Goal: Navigation & Orientation: Find specific page/section

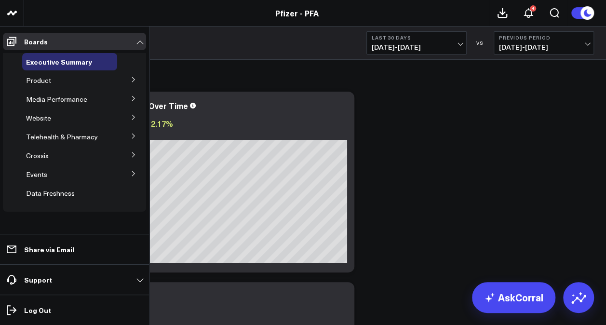
click at [132, 154] on icon at bounding box center [134, 155] width 6 height 6
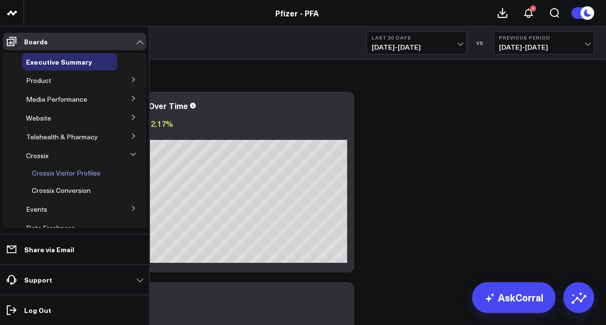
click at [77, 169] on span "Crossix Visitor Profiles" at bounding box center [66, 172] width 68 height 9
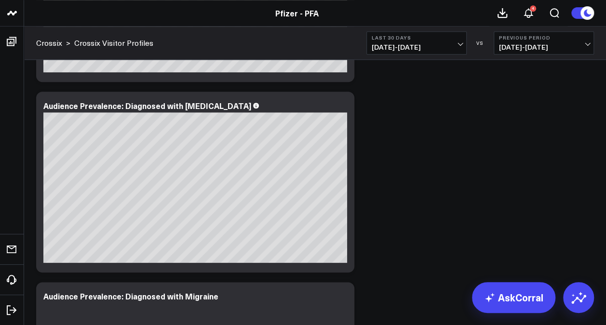
scroll to position [500, 0]
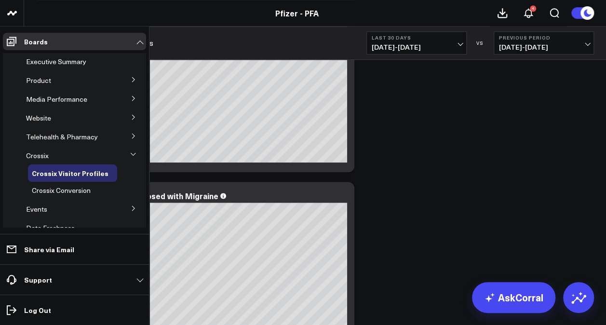
click at [133, 102] on button at bounding box center [133, 98] width 25 height 14
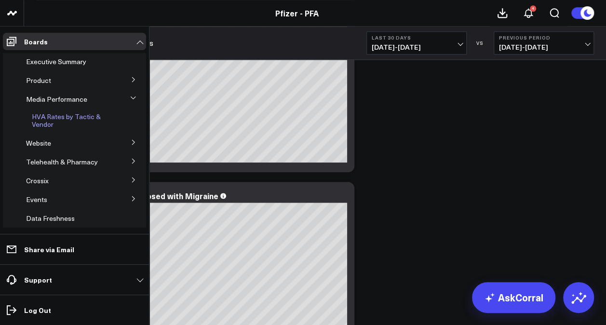
click at [59, 121] on link "HVA Rates by Tactic & Vendor" at bounding box center [74, 120] width 85 height 15
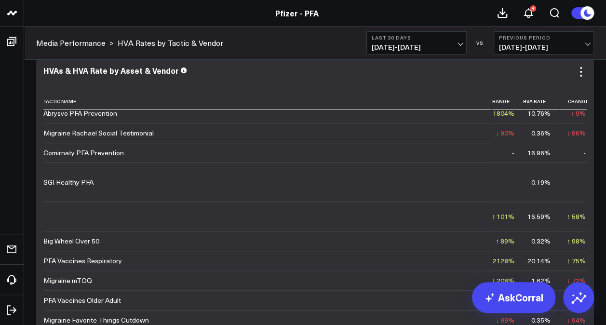
scroll to position [0, 221]
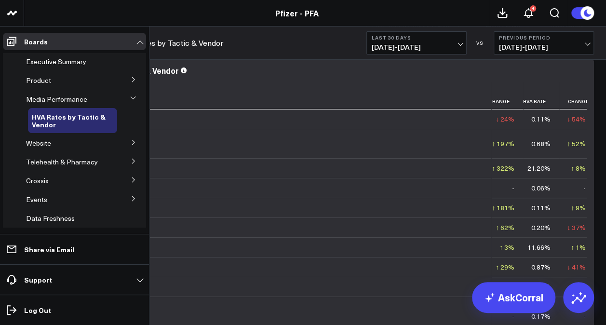
click at [131, 81] on icon at bounding box center [134, 80] width 6 height 6
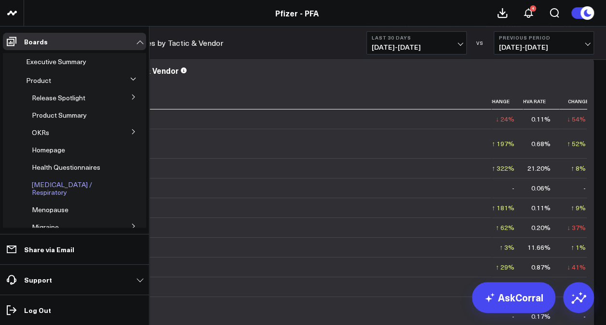
scroll to position [78, 0]
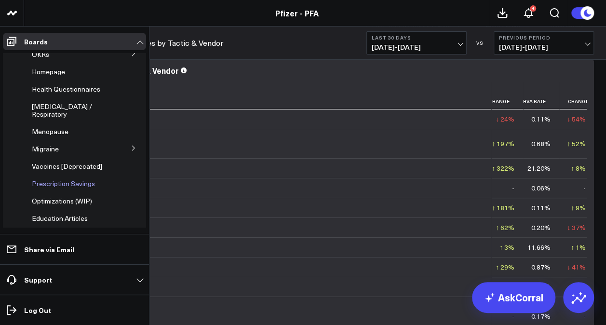
click at [77, 179] on span "Prescription Savings" at bounding box center [63, 183] width 63 height 9
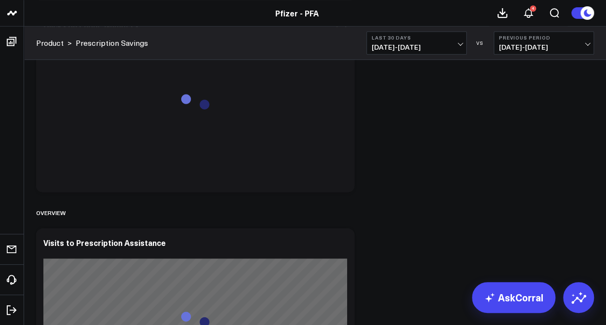
scroll to position [218, 0]
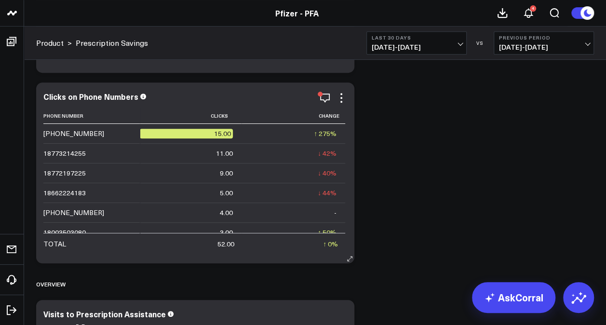
click at [326, 104] on div "Clicks on Phone Numbers Phone Number Clicks Change [PHONE_NUMBER] 15.00 ↑ 275% …" at bounding box center [195, 172] width 304 height 161
click at [324, 99] on icon "button" at bounding box center [325, 98] width 12 height 12
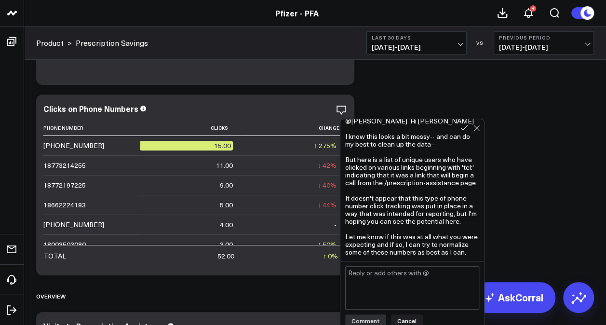
scroll to position [206, 0]
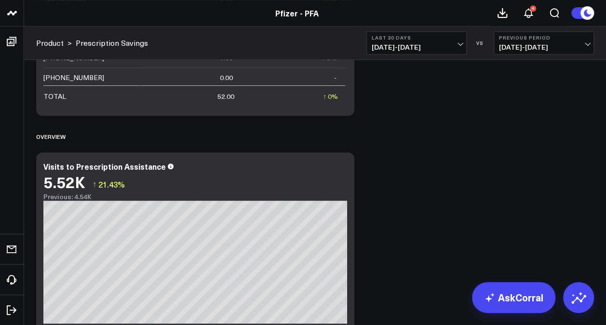
scroll to position [411, 0]
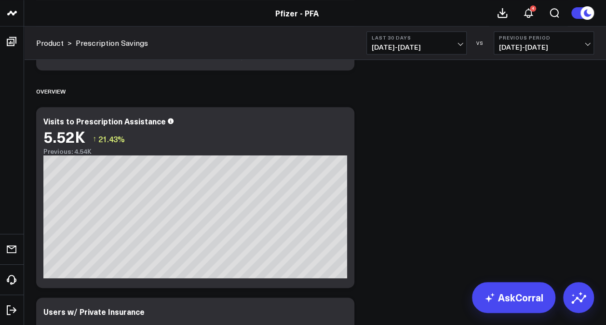
click at [577, 47] on span "[DATE] - [DATE]" at bounding box center [544, 47] width 90 height 8
click at [517, 116] on link "No Comparison" at bounding box center [543, 120] width 99 height 18
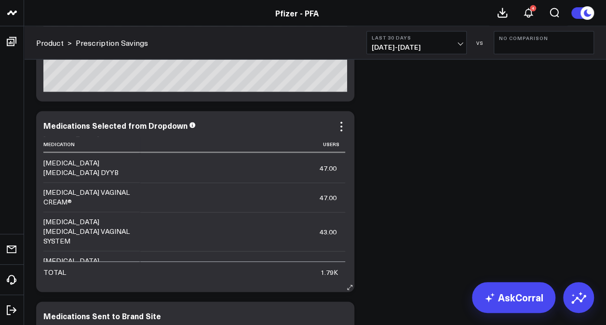
scroll to position [193, 0]
